Goal: Task Accomplishment & Management: Manage account settings

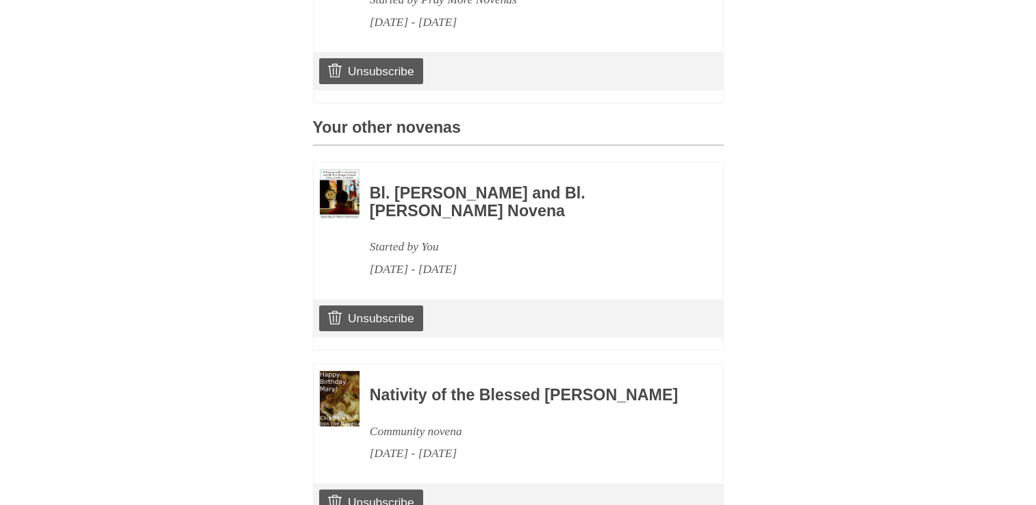
scroll to position [548, 0]
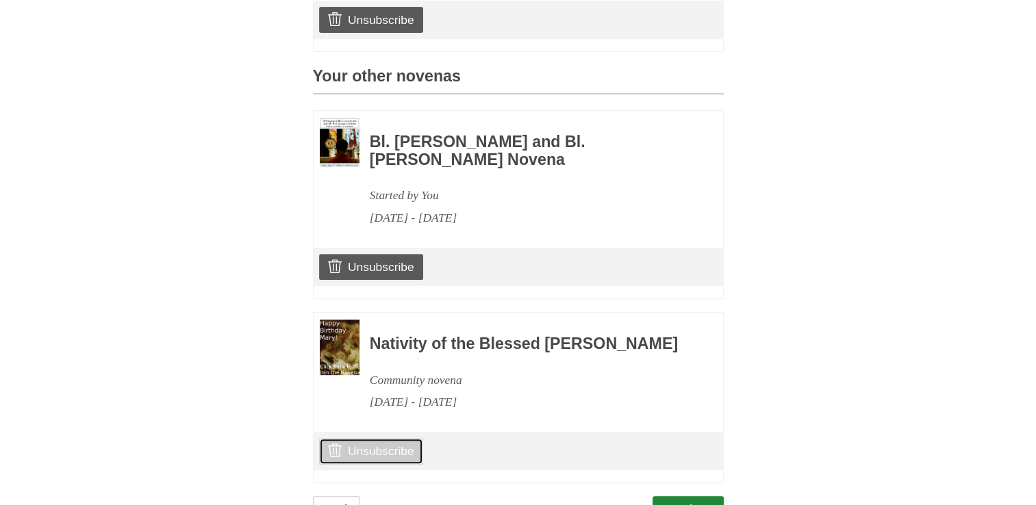
click at [370, 464] on link "Unsubscribe" at bounding box center [370, 451] width 103 height 26
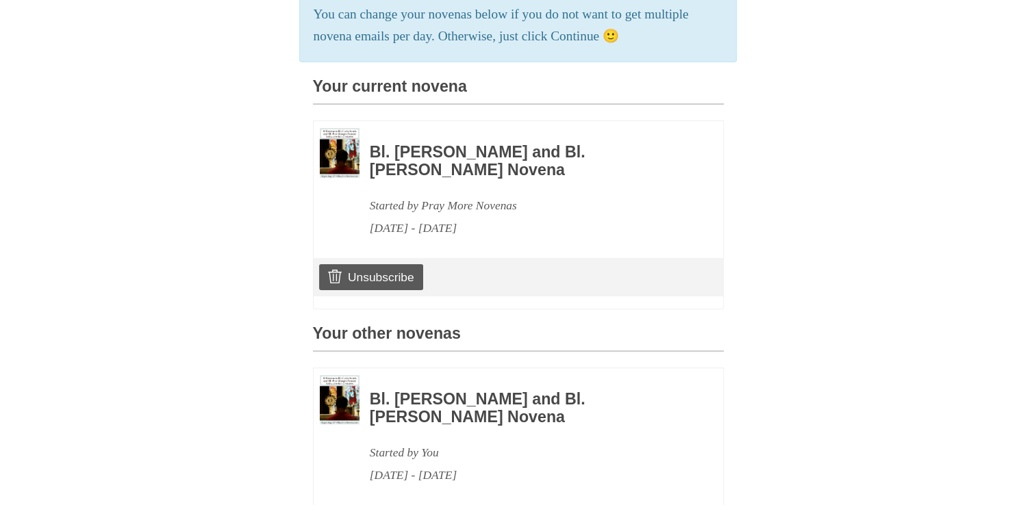
scroll to position [342, 0]
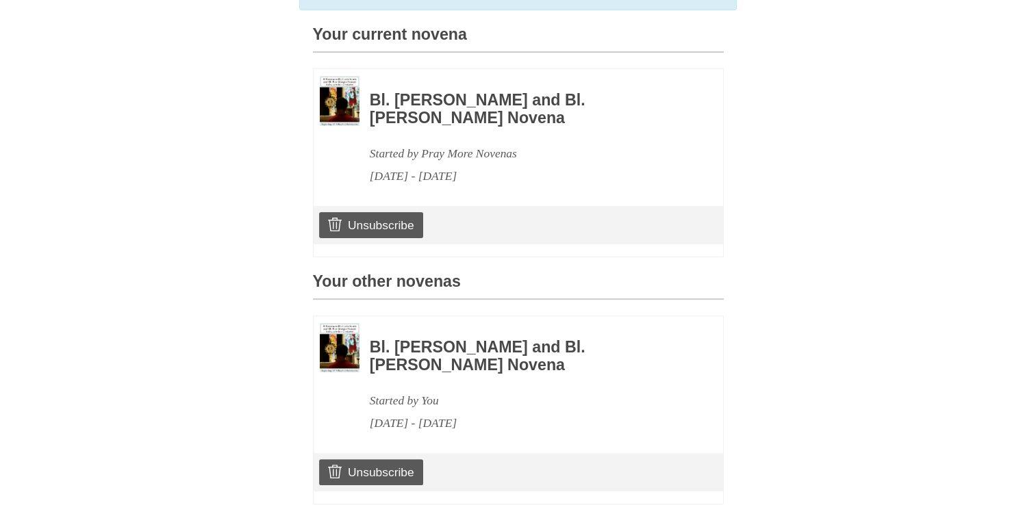
click at [429, 120] on h3 "Bl. [PERSON_NAME] and Bl. [PERSON_NAME] Novena" at bounding box center [528, 109] width 316 height 35
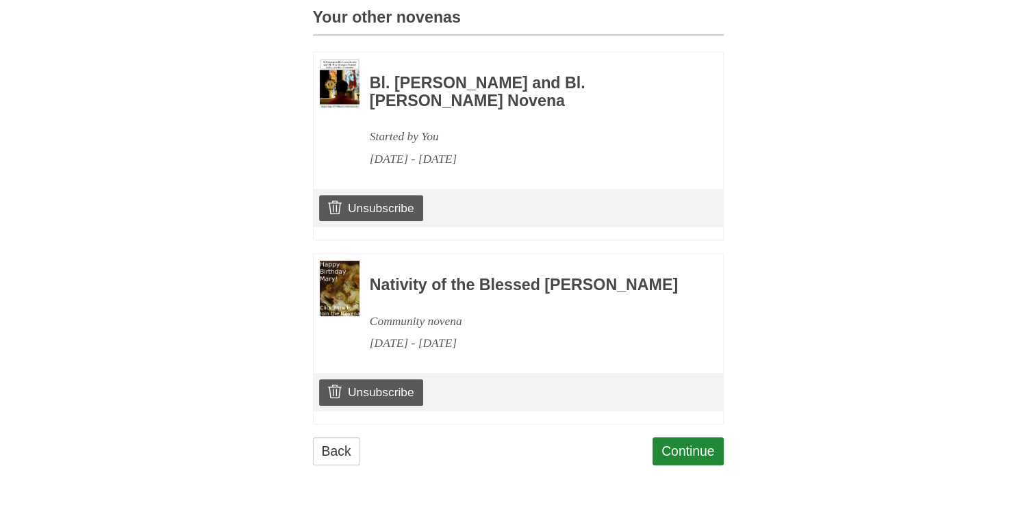
scroll to position [643, 0]
click at [388, 394] on link "Unsubscribe" at bounding box center [370, 392] width 103 height 26
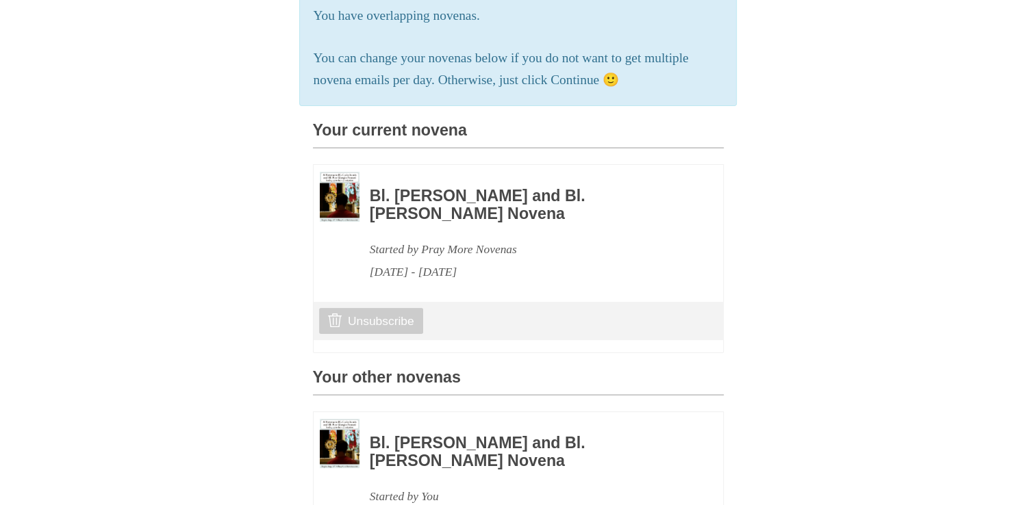
scroll to position [342, 0]
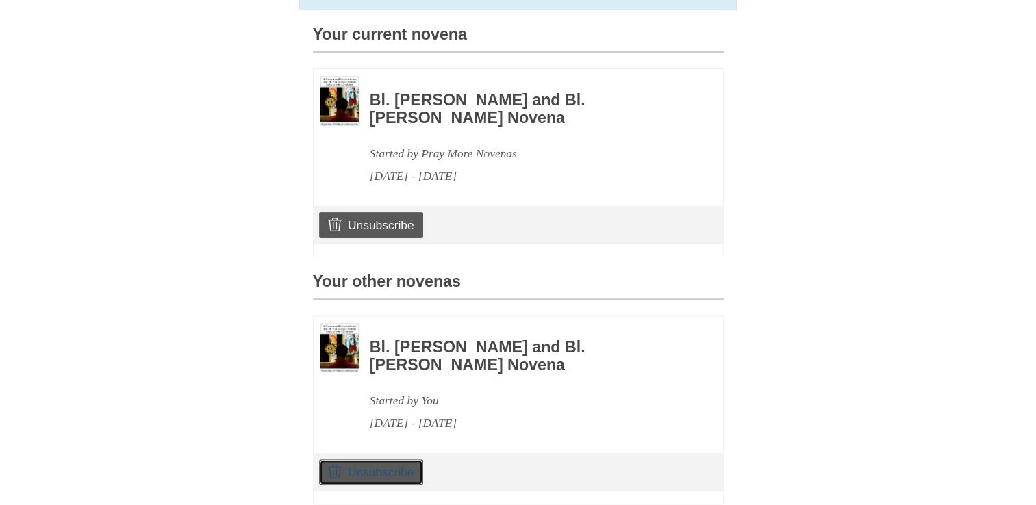
drag, startPoint x: 411, startPoint y: 485, endPoint x: 595, endPoint y: 73, distance: 451.6
click at [409, 483] on link "Unsubscribe" at bounding box center [370, 472] width 103 height 26
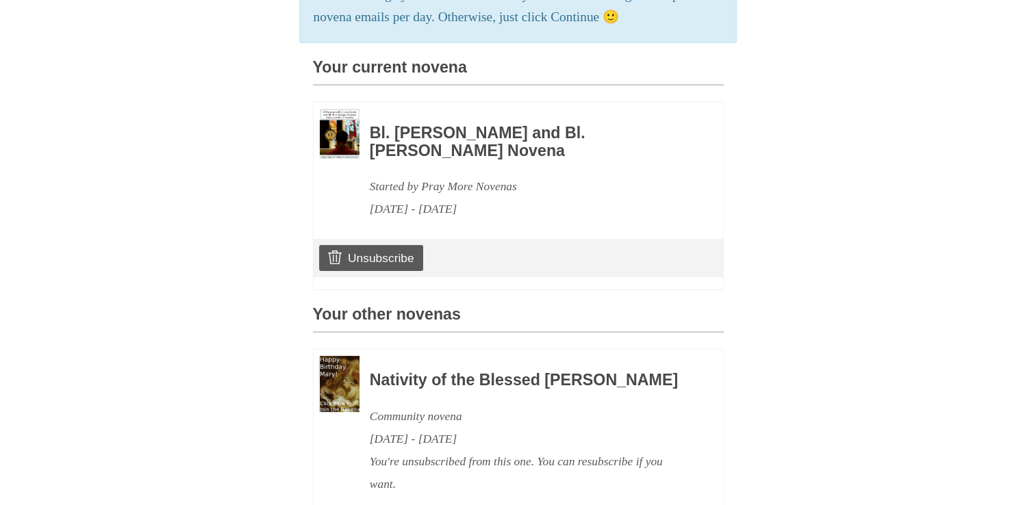
scroll to position [342, 0]
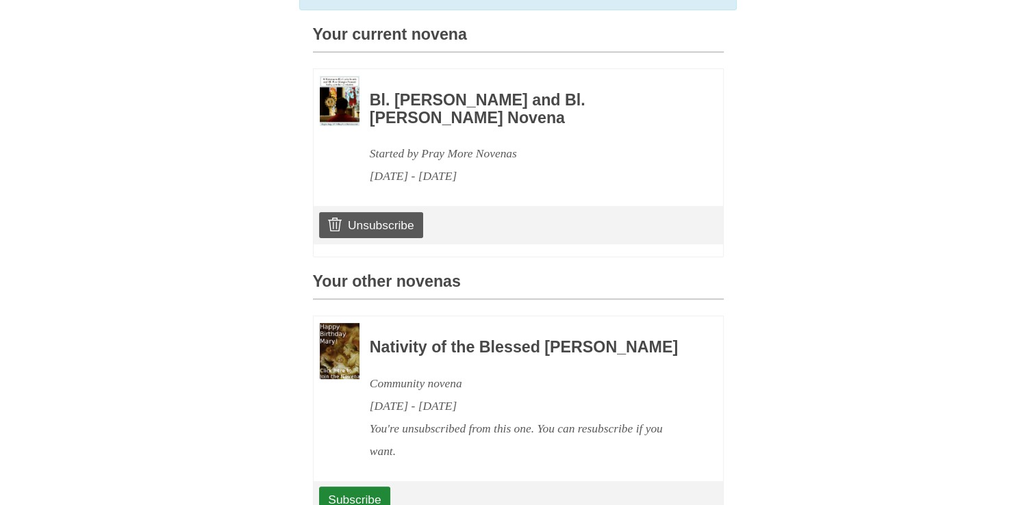
click at [424, 125] on h3 "Bl. [PERSON_NAME] and Bl. [PERSON_NAME] Novena" at bounding box center [528, 109] width 316 height 35
click at [342, 110] on img at bounding box center [340, 101] width 40 height 50
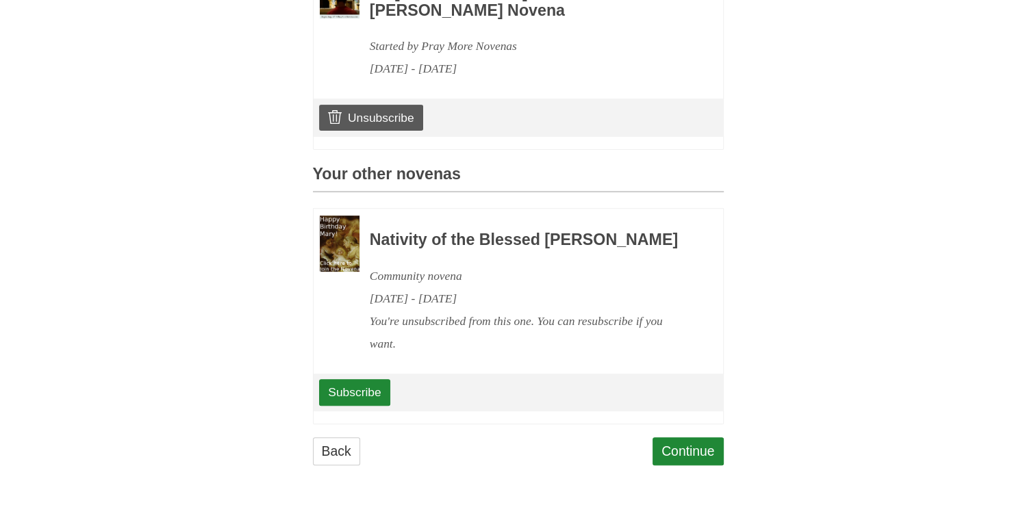
scroll to position [487, 0]
click at [671, 448] on link "Continue" at bounding box center [687, 451] width 71 height 28
